Goal: Participate in discussion: Engage in conversation with other users on a specific topic

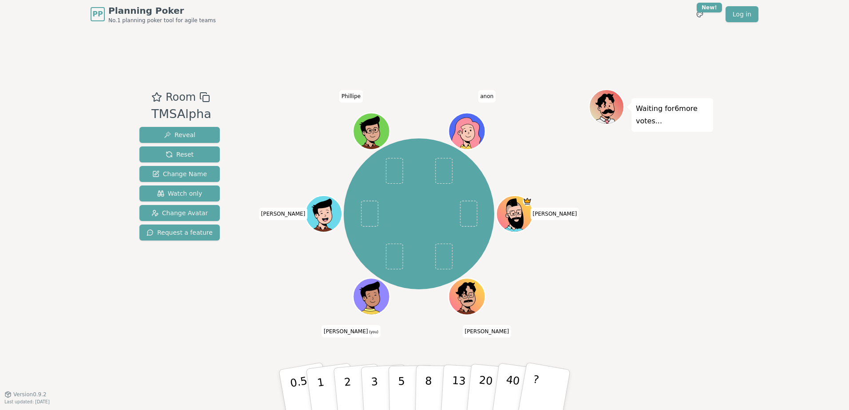
click at [378, 296] on icon at bounding box center [372, 296] width 36 height 4
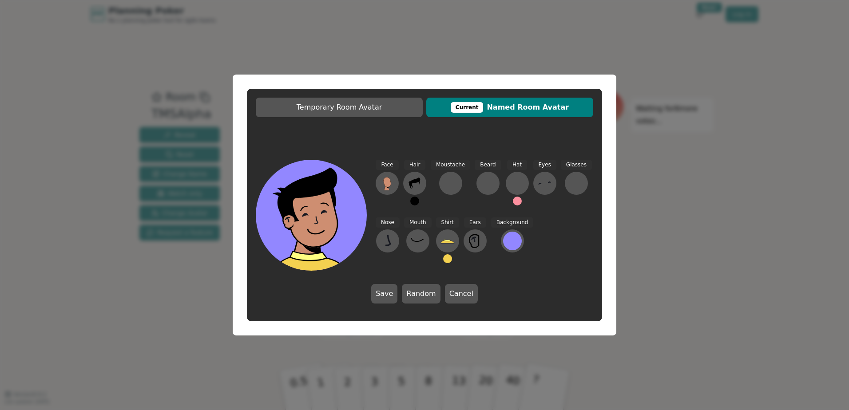
click at [491, 111] on span "Current Named Room Avatar" at bounding box center [510, 107] width 158 height 11
click at [421, 190] on icon at bounding box center [415, 183] width 14 height 14
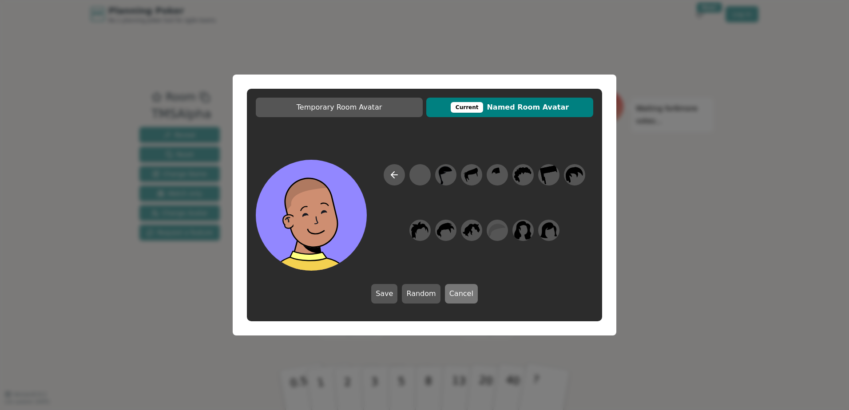
click at [460, 298] on button "Cancel" at bounding box center [461, 294] width 33 height 20
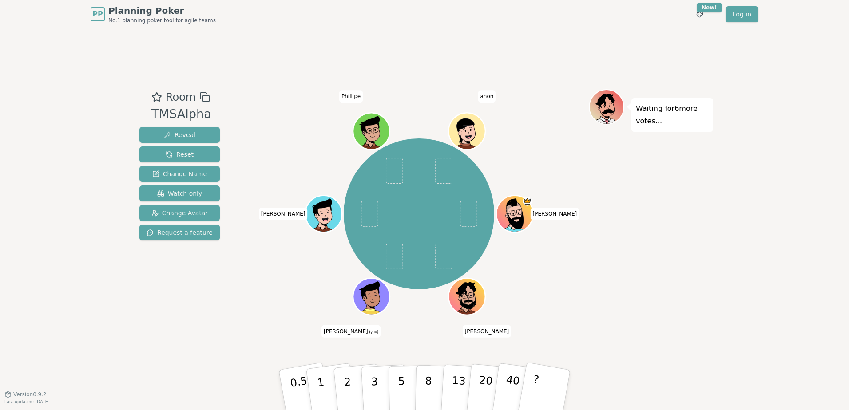
click at [593, 174] on div "Waiting for 6 more votes..." at bounding box center [651, 211] width 124 height 244
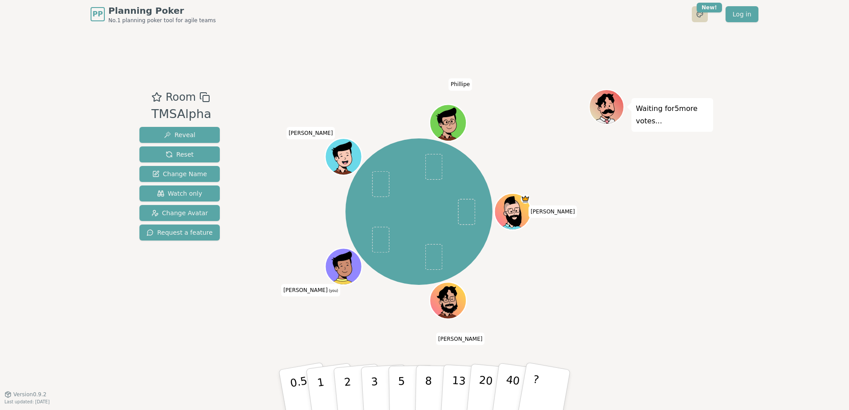
click at [700, 8] on html "PP Planning Poker No.1 planning poker tool for agile teams Toggle theme New! Lo…" at bounding box center [424, 205] width 849 height 410
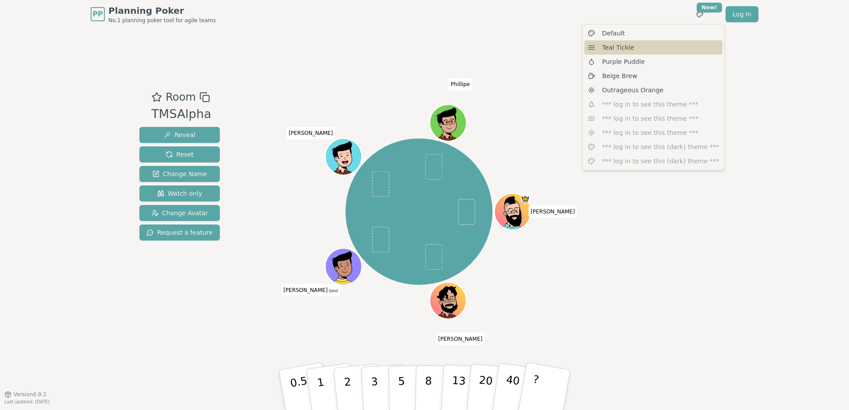
click at [618, 53] on div "Teal Tickle" at bounding box center [653, 47] width 138 height 14
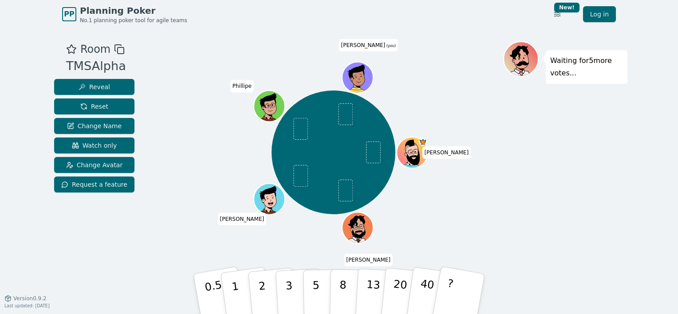
click at [419, 178] on div "Waiting for 5 more votes..." at bounding box center [565, 163] width 124 height 244
click at [291, 178] on p "3" at bounding box center [290, 295] width 10 height 48
click at [419, 178] on div "Toce Jeronimo Derek Phillipe Bruno S (you)" at bounding box center [334, 152] width 340 height 190
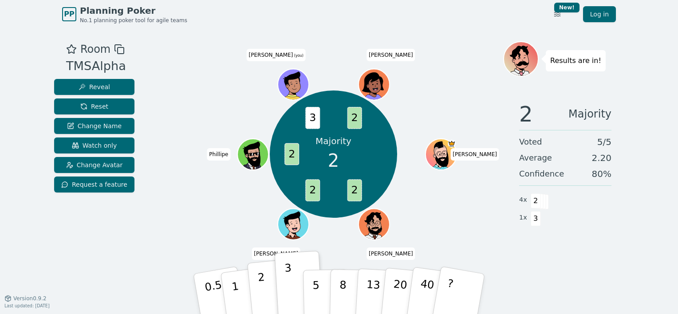
click at [261, 178] on p "2" at bounding box center [264, 295] width 12 height 48
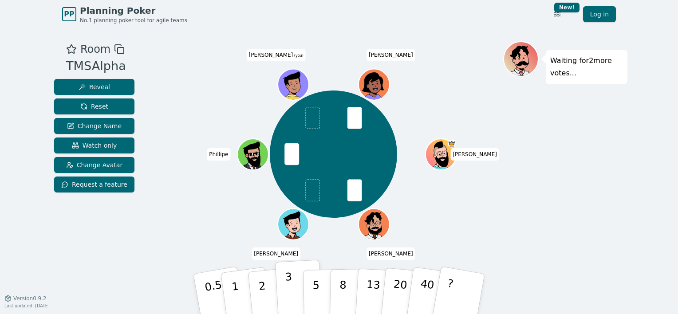
click at [300, 178] on button "3" at bounding box center [299, 294] width 48 height 69
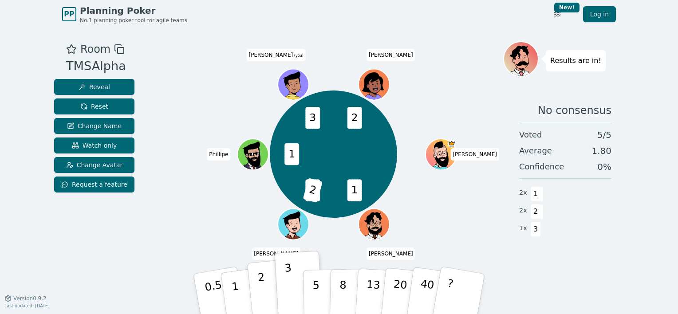
click at [257, 178] on button "2" at bounding box center [272, 294] width 51 height 71
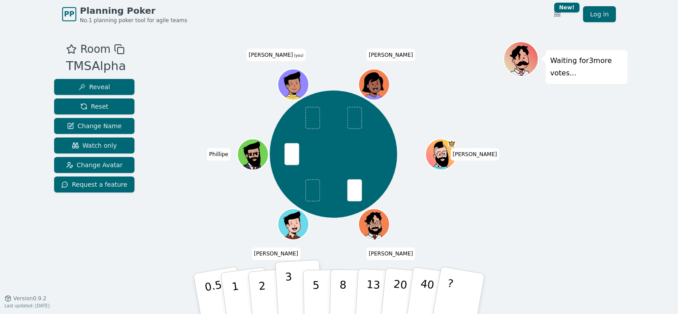
click at [282, 178] on button "3" at bounding box center [299, 294] width 48 height 69
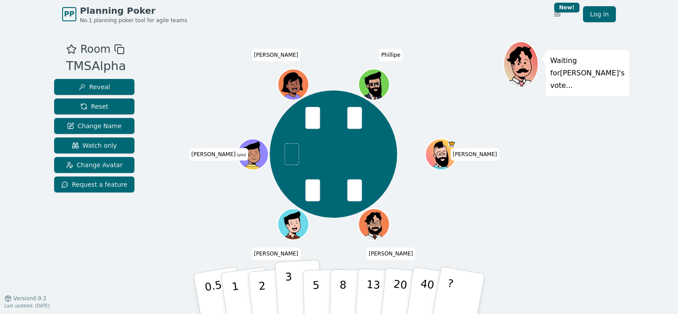
click at [296, 178] on button "3" at bounding box center [299, 294] width 48 height 69
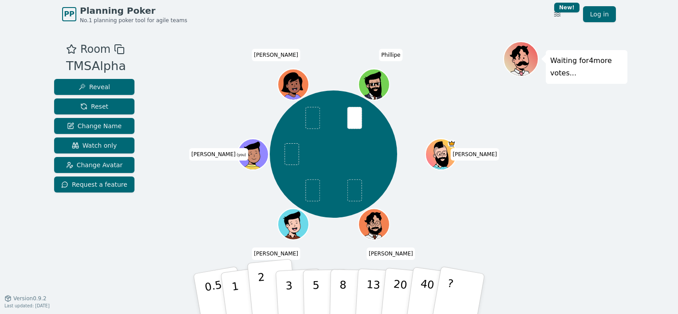
click at [266, 178] on button "2" at bounding box center [272, 294] width 51 height 71
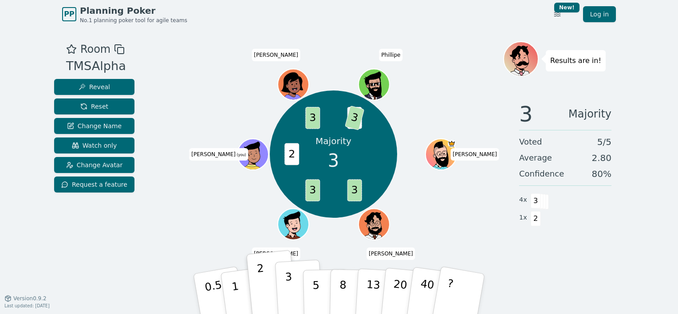
click at [290, 178] on p "3" at bounding box center [290, 295] width 10 height 48
